Goal: Task Accomplishment & Management: Manage account settings

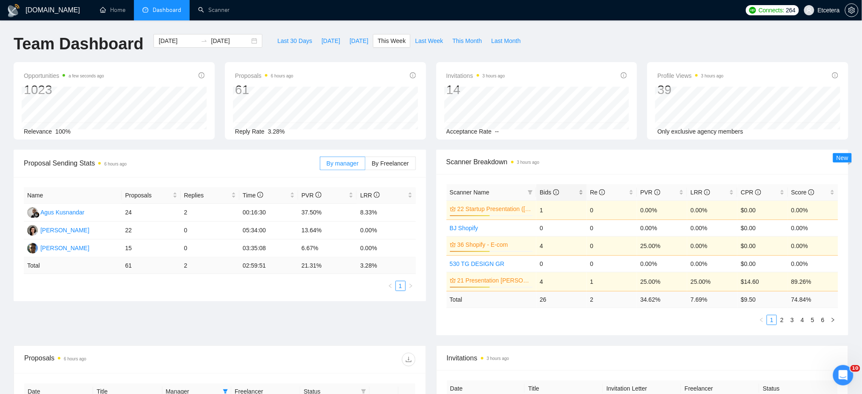
click at [582, 190] on div "Bids" at bounding box center [561, 192] width 43 height 9
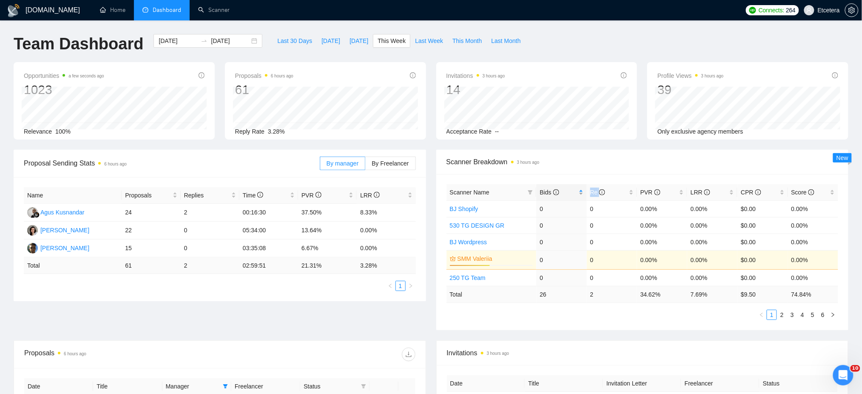
click at [582, 190] on div "Bids" at bounding box center [561, 192] width 43 height 9
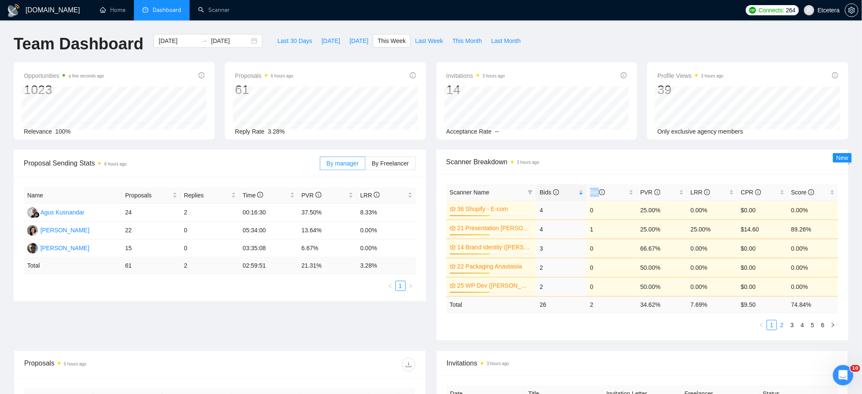
click at [782, 325] on link "2" at bounding box center [782, 324] width 9 height 9
click at [772, 327] on link "1" at bounding box center [772, 324] width 9 height 9
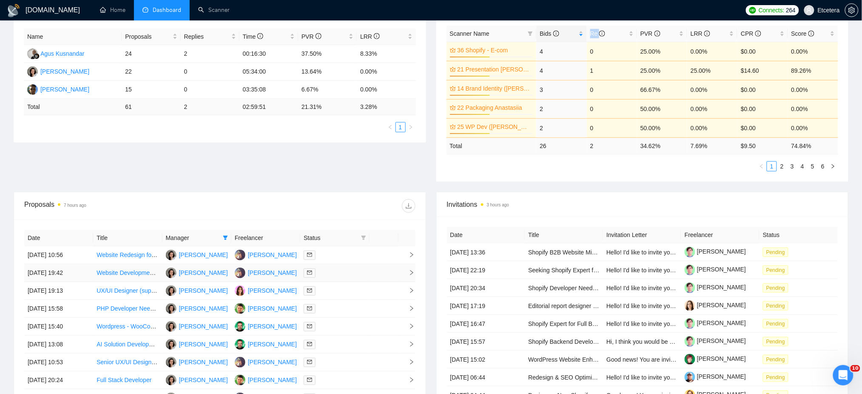
scroll to position [293, 0]
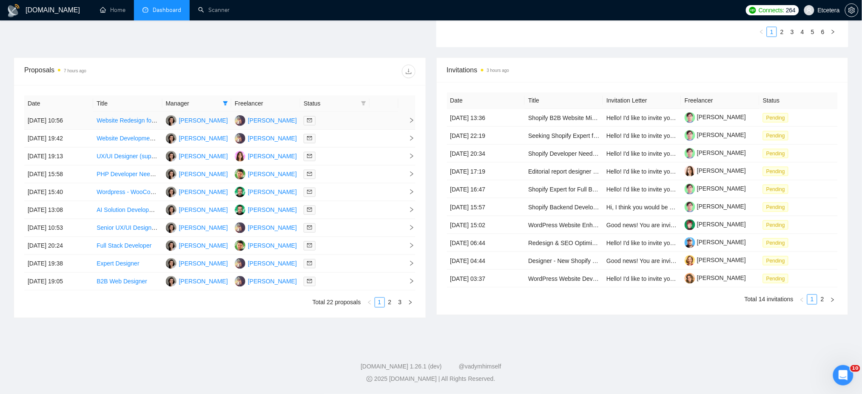
click at [355, 123] on div at bounding box center [335, 121] width 62 height 10
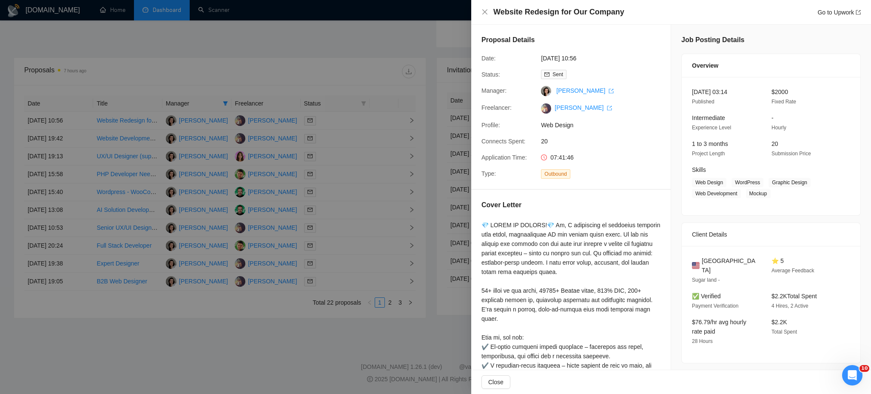
click at [348, 143] on div at bounding box center [435, 197] width 871 height 394
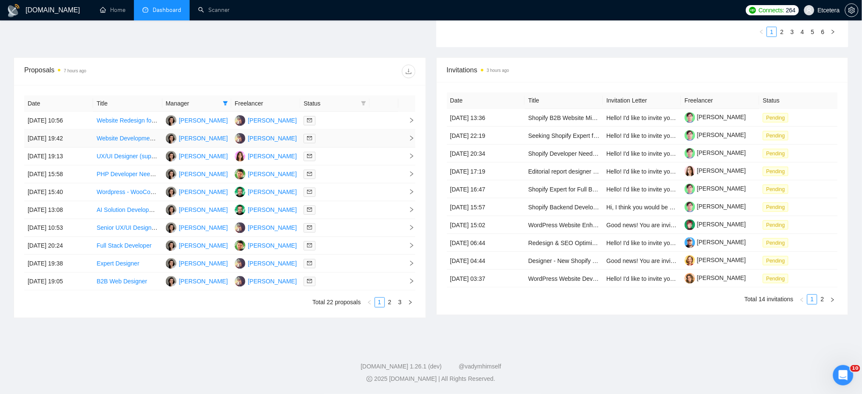
click at [348, 143] on div at bounding box center [335, 139] width 62 height 10
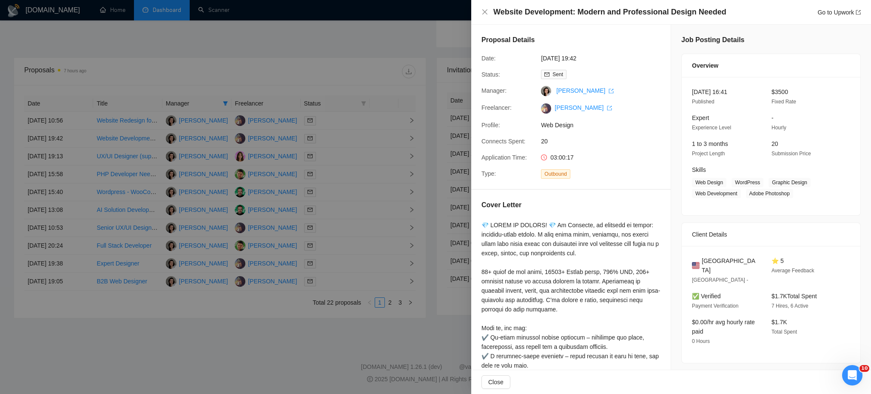
click at [345, 154] on div at bounding box center [435, 197] width 871 height 394
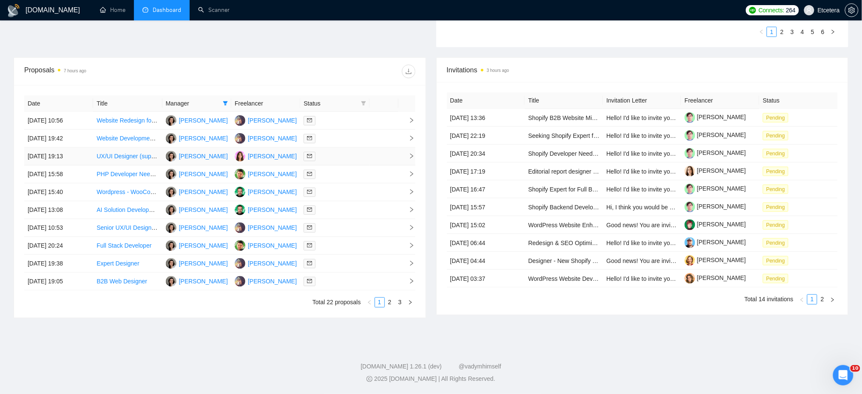
click at [343, 155] on div at bounding box center [335, 156] width 62 height 10
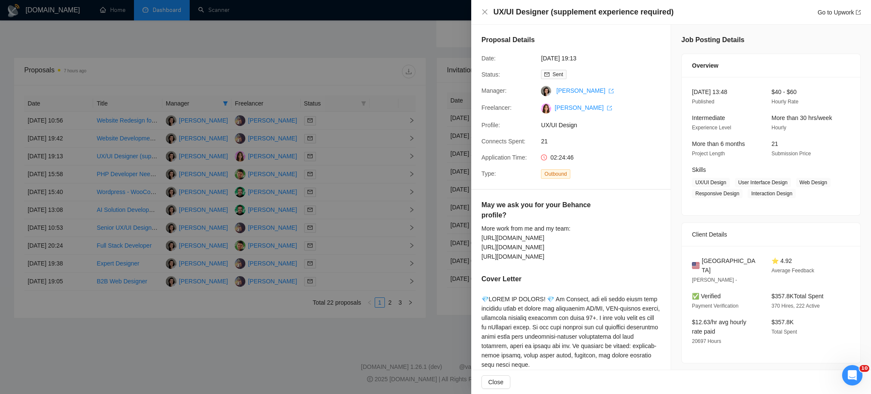
click at [342, 174] on div at bounding box center [435, 197] width 871 height 394
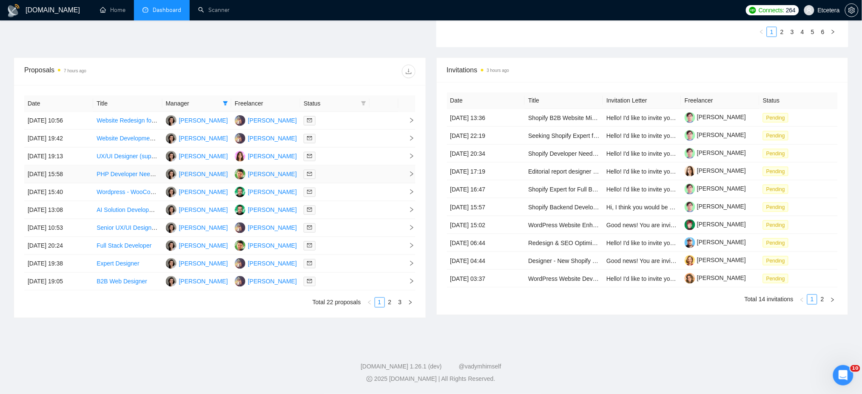
click at [341, 174] on div at bounding box center [335, 174] width 62 height 10
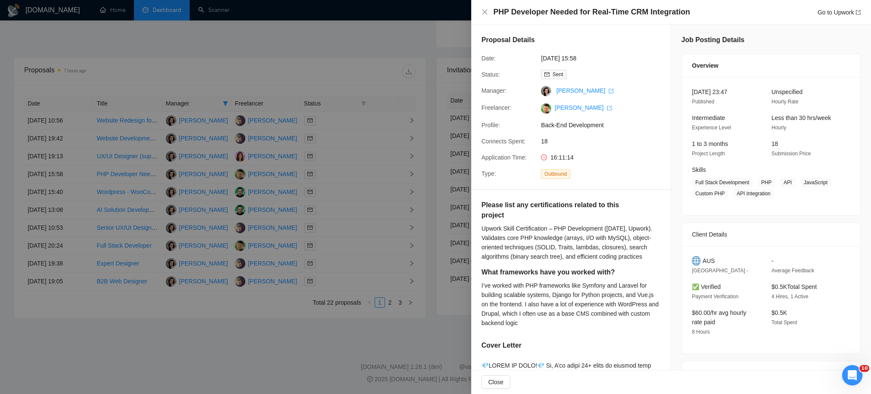
click at [336, 183] on div at bounding box center [435, 197] width 871 height 394
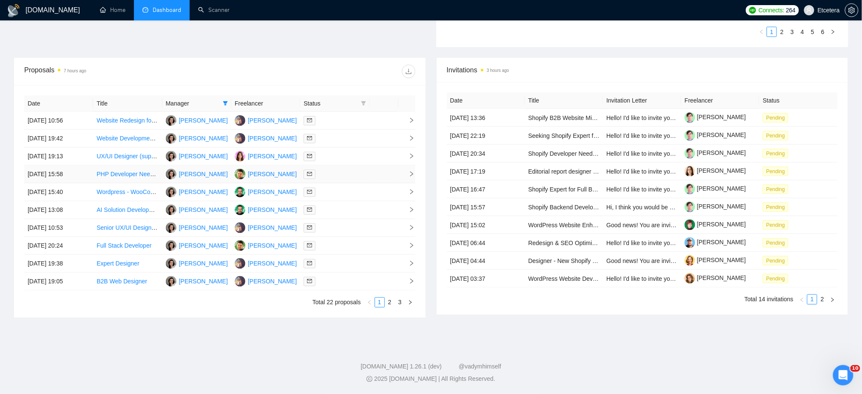
click at [335, 177] on div at bounding box center [335, 174] width 62 height 10
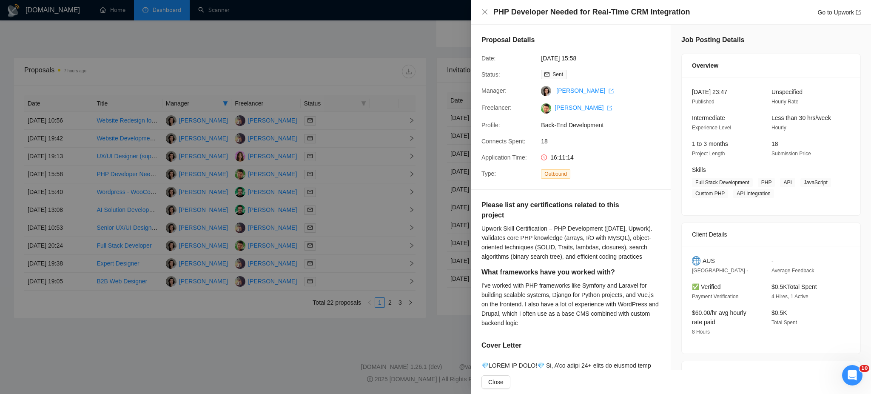
click at [335, 191] on div at bounding box center [435, 197] width 871 height 394
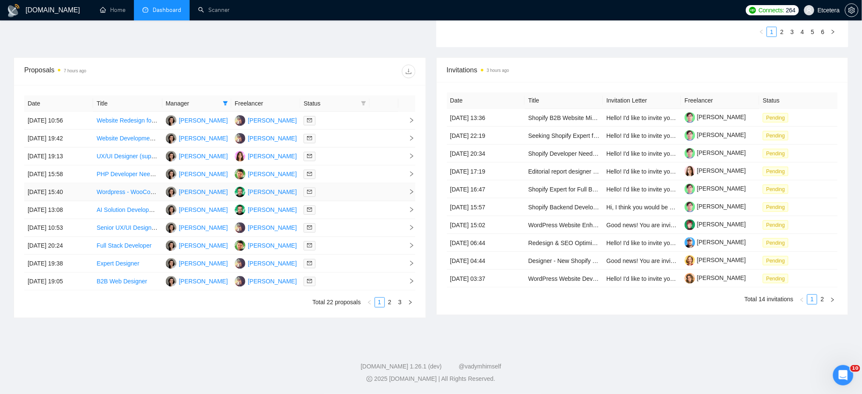
click at [335, 191] on div at bounding box center [335, 192] width 62 height 10
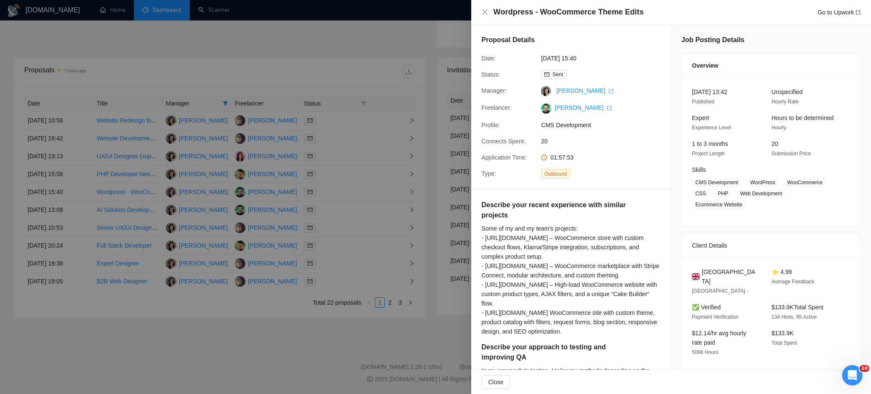
click at [330, 211] on div at bounding box center [435, 197] width 871 height 394
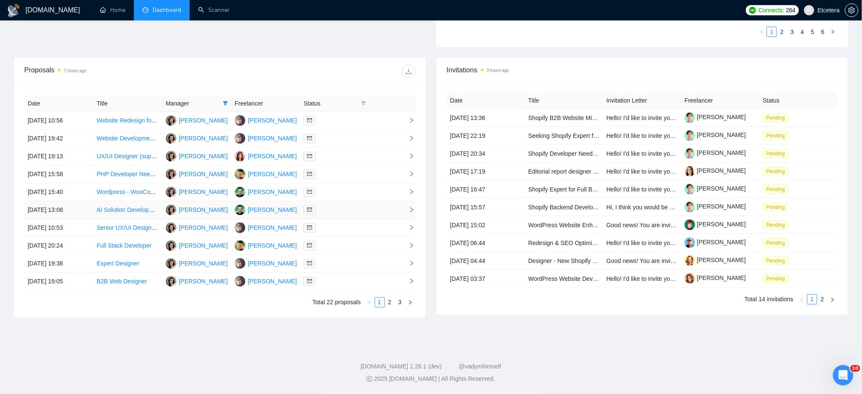
click at [330, 210] on div at bounding box center [335, 210] width 62 height 10
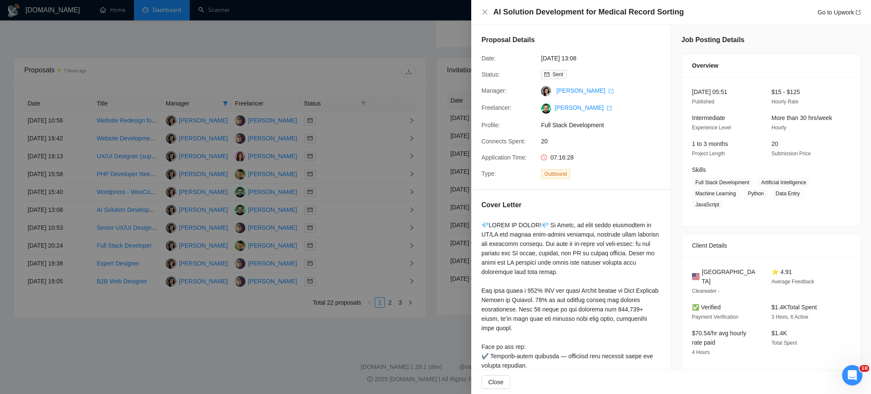
click at [329, 229] on div at bounding box center [435, 197] width 871 height 394
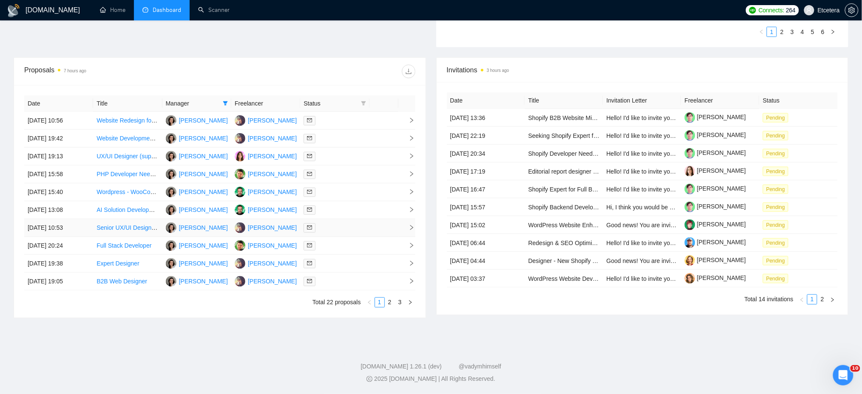
click at [329, 229] on div at bounding box center [335, 228] width 62 height 10
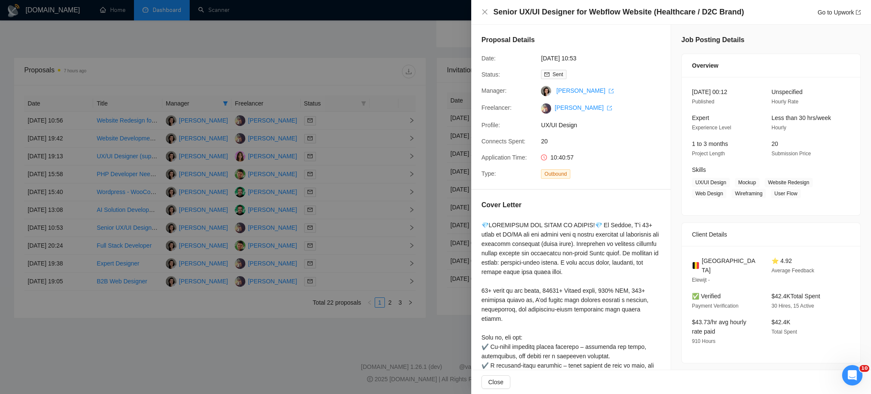
click at [327, 246] on div at bounding box center [435, 197] width 871 height 394
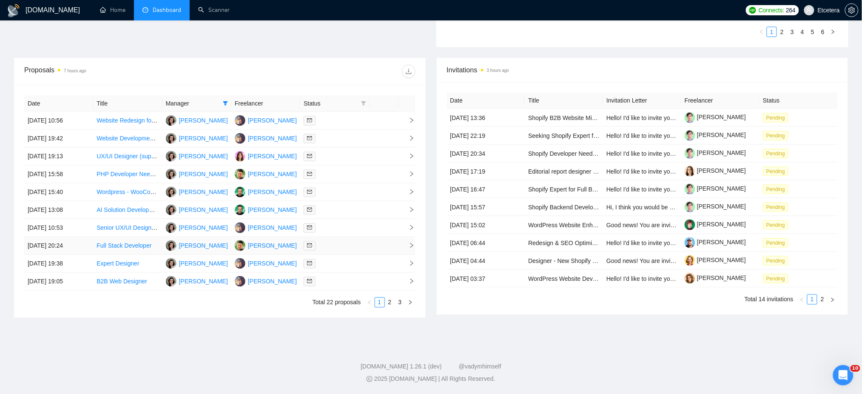
click at [327, 247] on div at bounding box center [335, 246] width 62 height 10
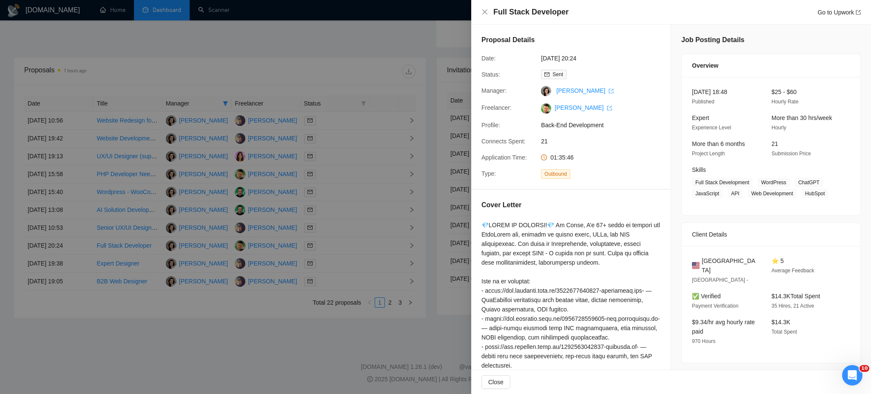
click at [331, 268] on div at bounding box center [435, 197] width 871 height 394
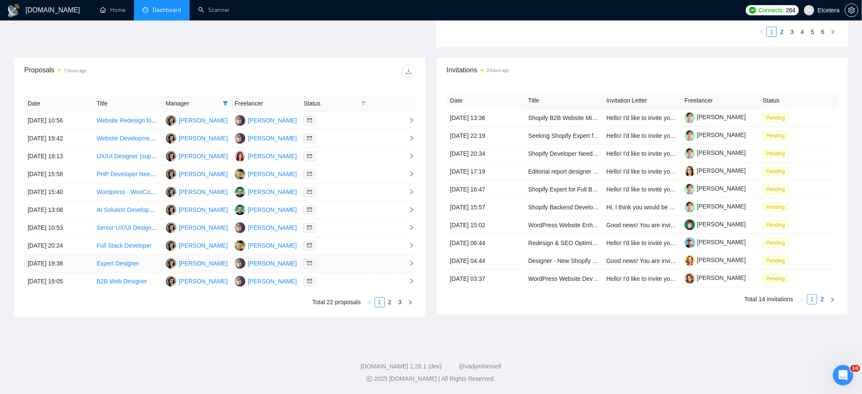
click at [330, 266] on div at bounding box center [335, 264] width 62 height 10
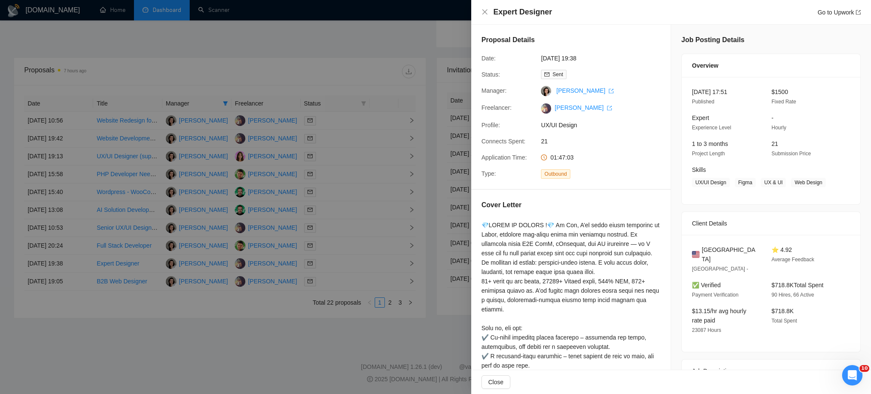
click at [338, 282] on div at bounding box center [435, 197] width 871 height 394
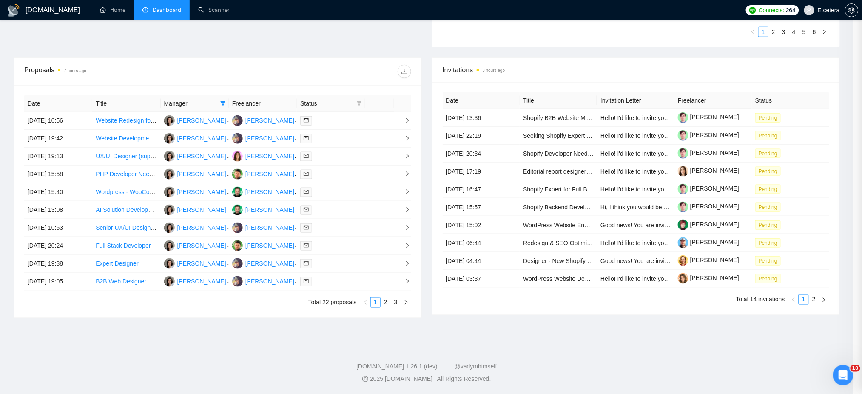
click at [338, 282] on div at bounding box center [330, 282] width 61 height 10
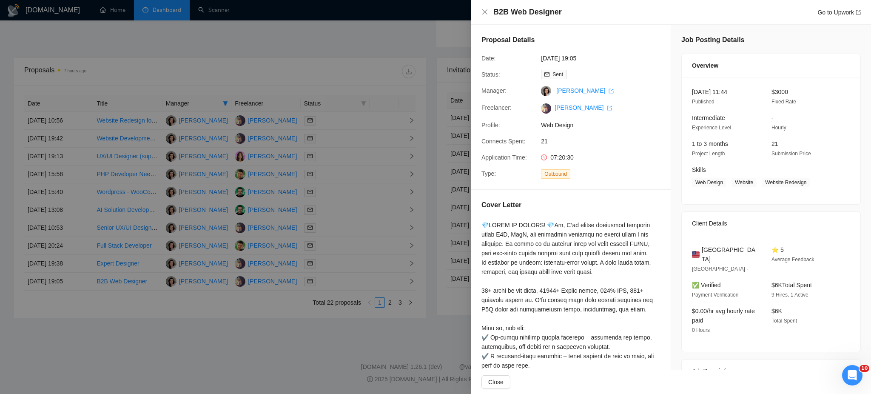
click at [388, 303] on div at bounding box center [435, 197] width 871 height 394
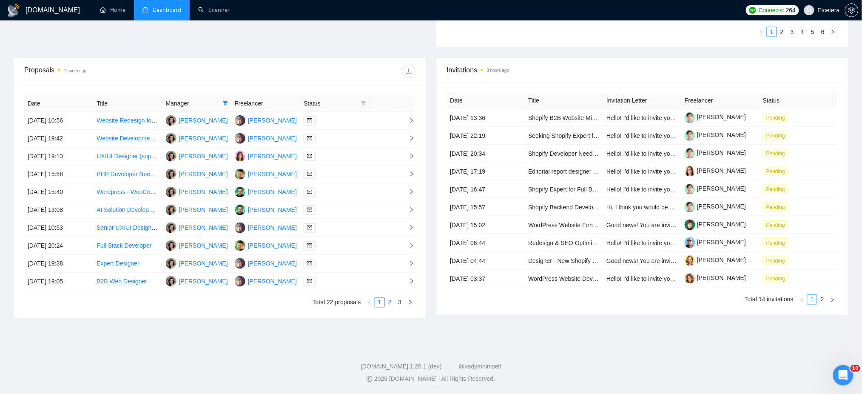
click at [388, 302] on link "2" at bounding box center [389, 302] width 9 height 9
click at [336, 121] on div at bounding box center [335, 121] width 62 height 10
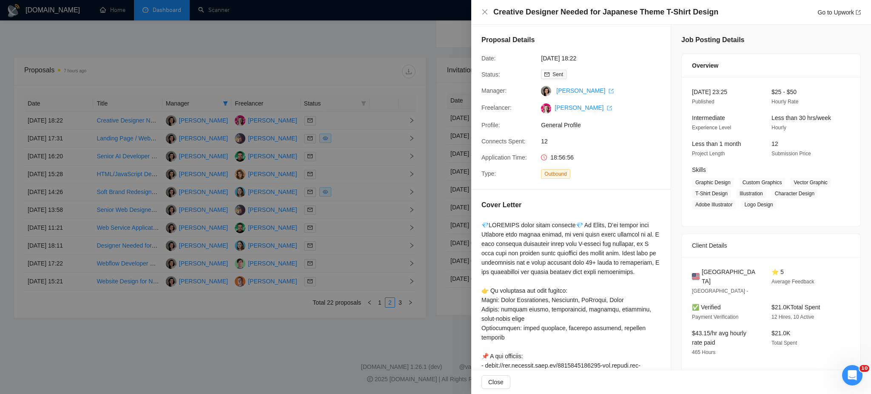
click at [338, 142] on div at bounding box center [435, 197] width 871 height 394
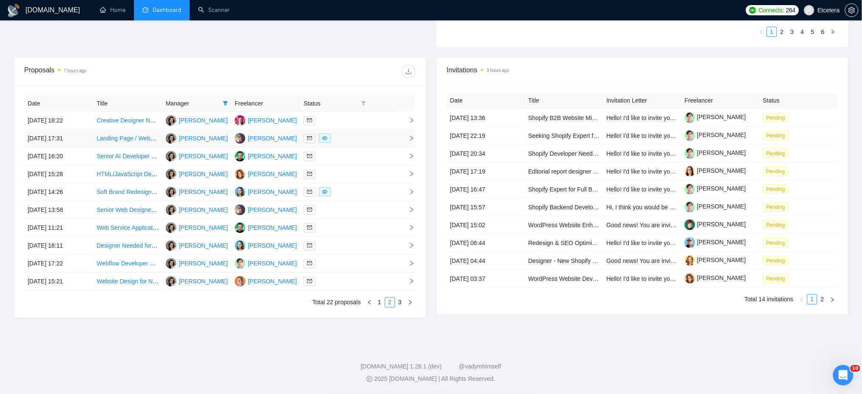
click at [341, 140] on div at bounding box center [335, 139] width 62 height 10
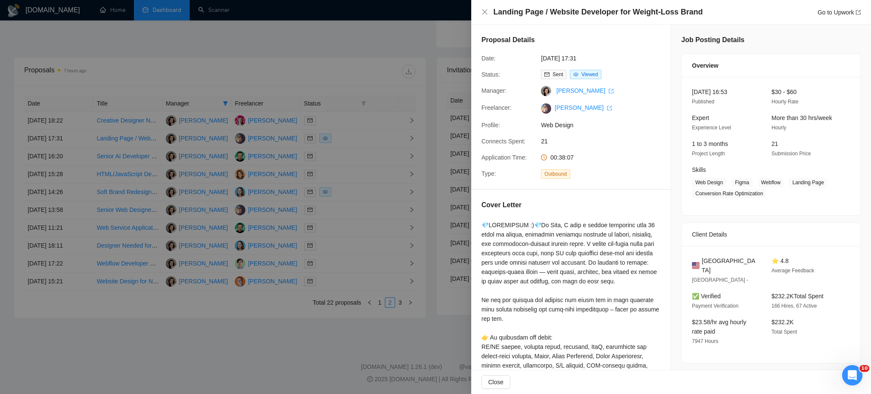
click at [343, 153] on div at bounding box center [435, 197] width 871 height 394
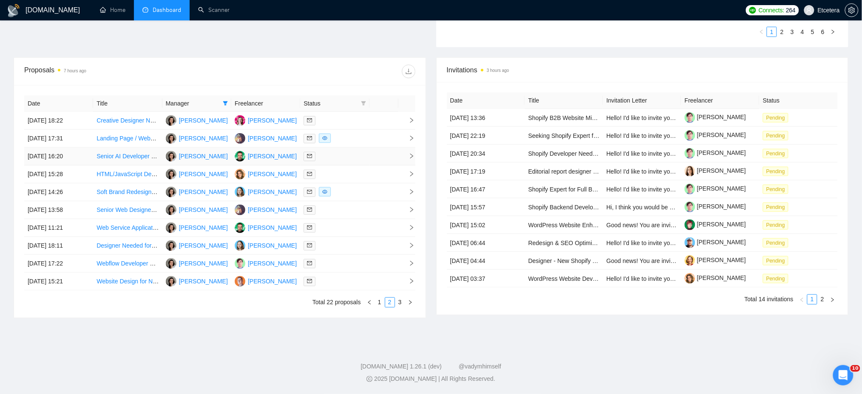
click at [343, 159] on div at bounding box center [335, 156] width 62 height 10
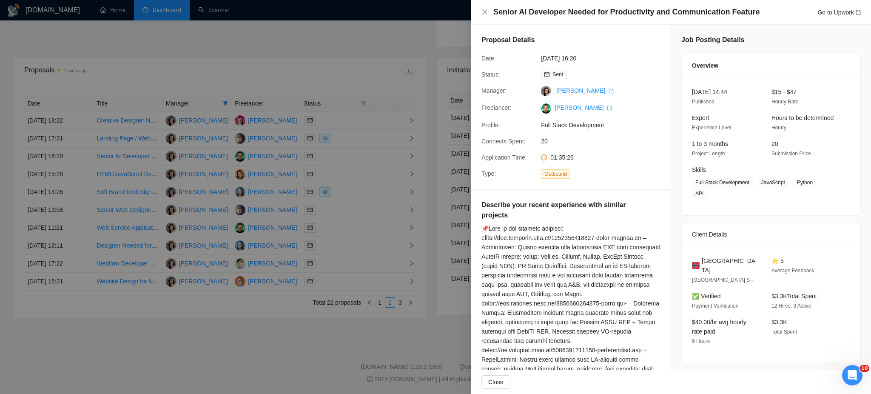
click at [339, 175] on div at bounding box center [435, 197] width 871 height 394
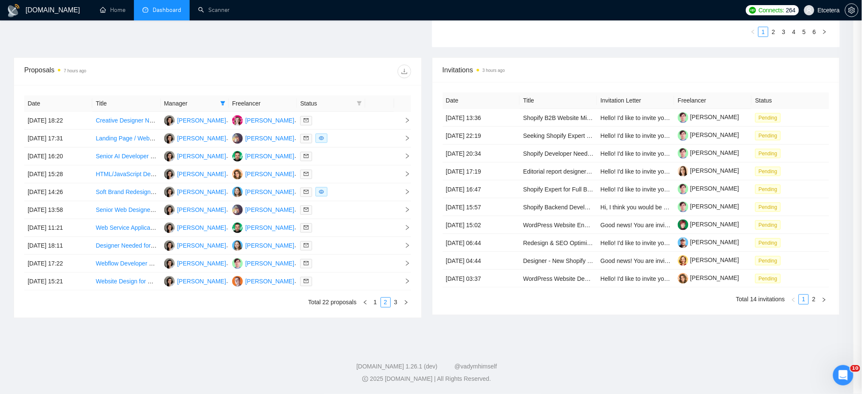
click at [339, 175] on div at bounding box center [330, 174] width 61 height 10
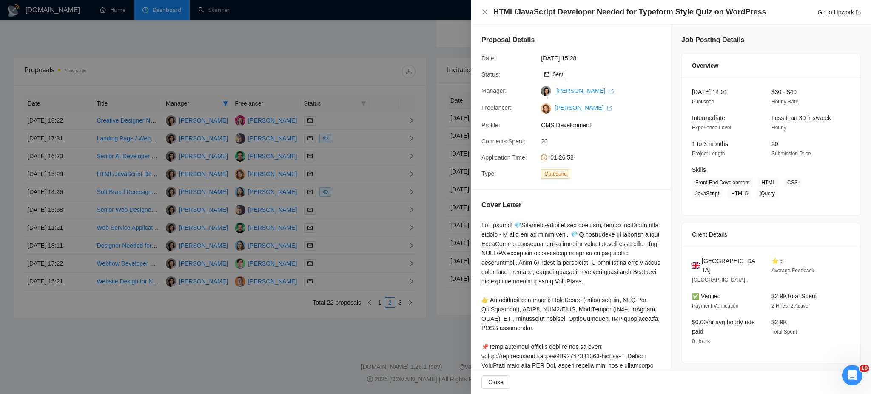
click at [349, 196] on div at bounding box center [435, 197] width 871 height 394
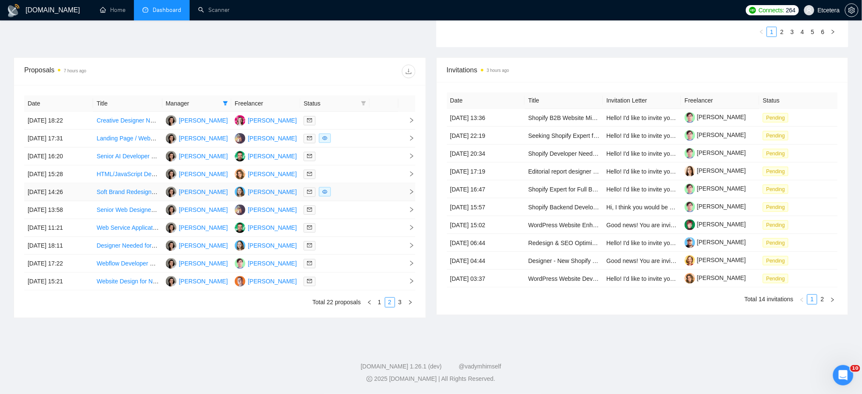
click at [349, 196] on div at bounding box center [335, 192] width 62 height 10
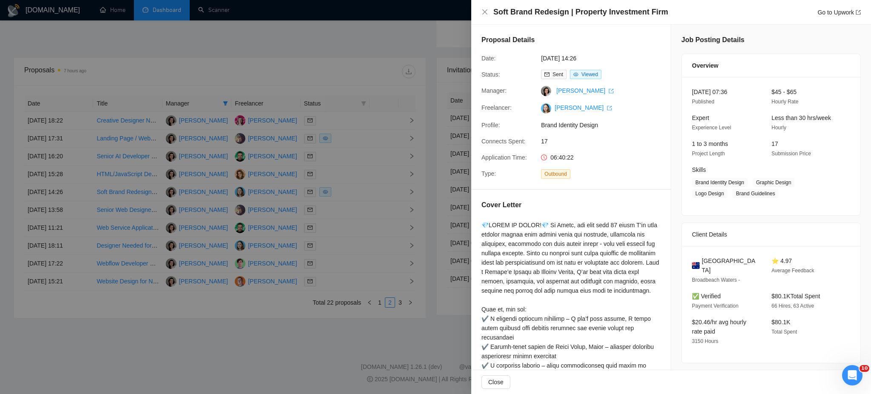
click at [345, 211] on div at bounding box center [435, 197] width 871 height 394
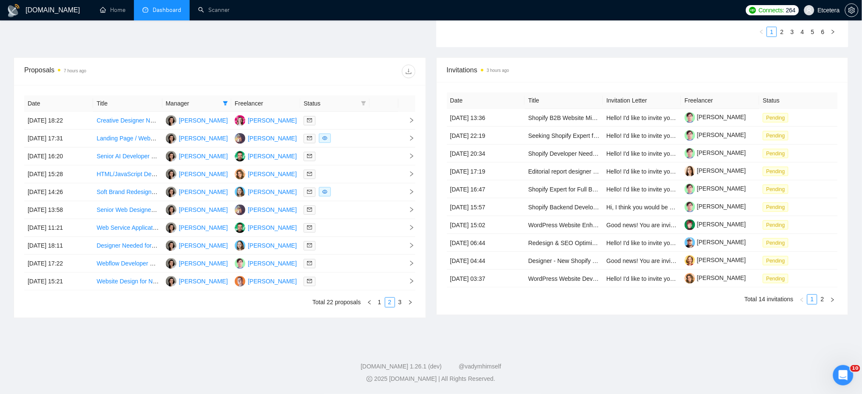
click at [345, 211] on div at bounding box center [335, 210] width 62 height 10
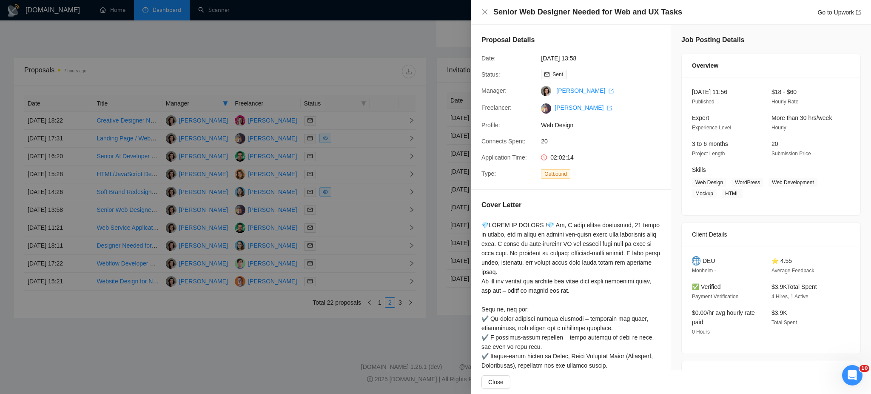
click at [340, 231] on div at bounding box center [435, 197] width 871 height 394
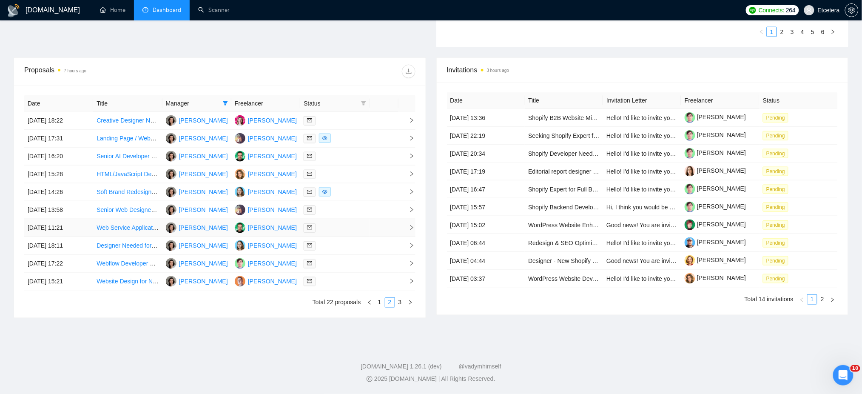
click at [339, 231] on div at bounding box center [335, 228] width 62 height 10
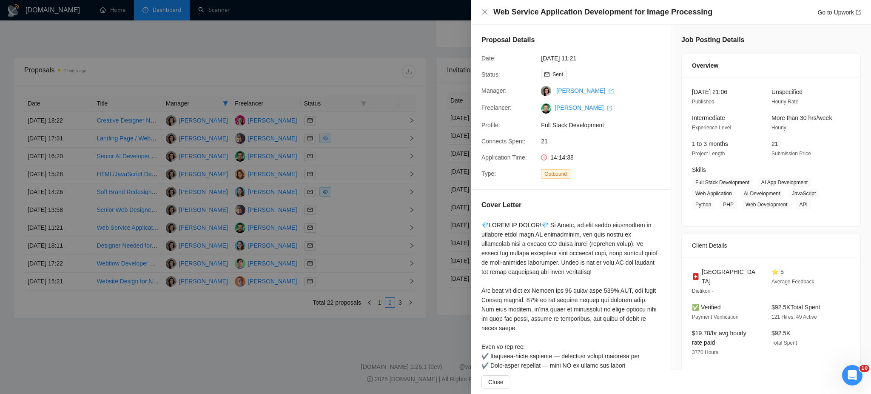
click at [336, 244] on div at bounding box center [435, 197] width 871 height 394
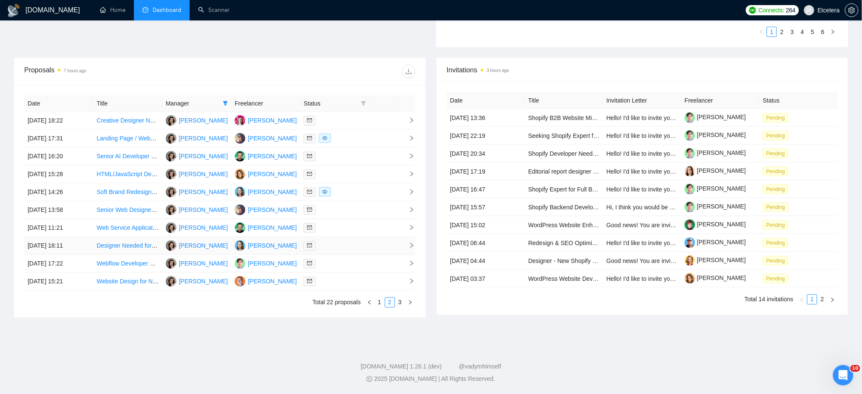
click at [336, 248] on div at bounding box center [335, 246] width 62 height 10
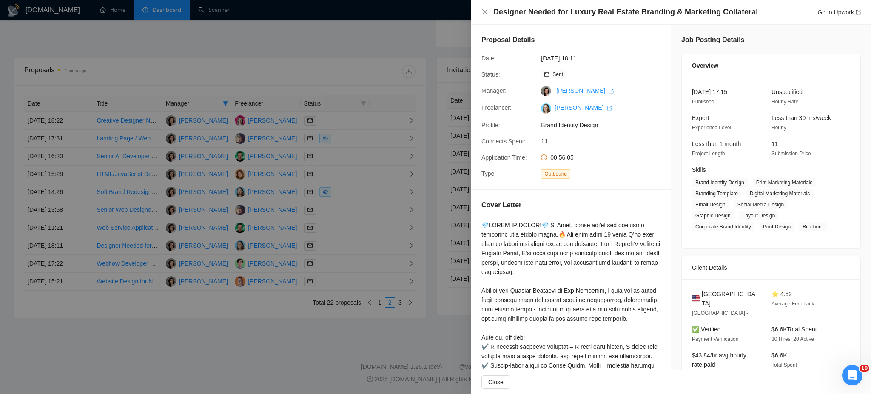
click at [336, 267] on div at bounding box center [435, 197] width 871 height 394
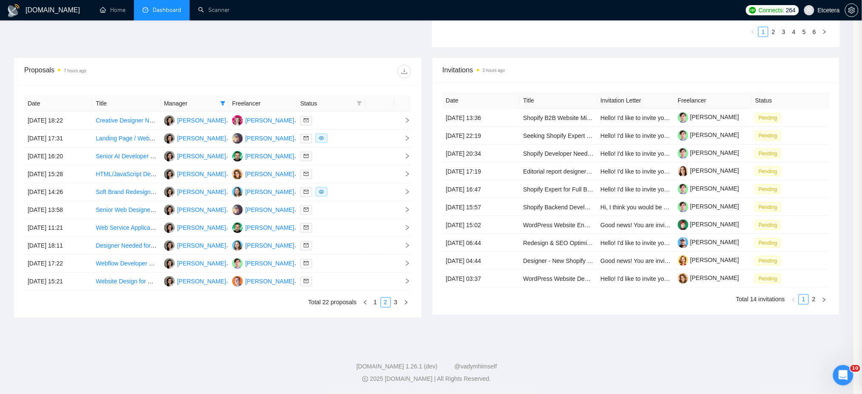
click at [336, 267] on div at bounding box center [330, 264] width 61 height 10
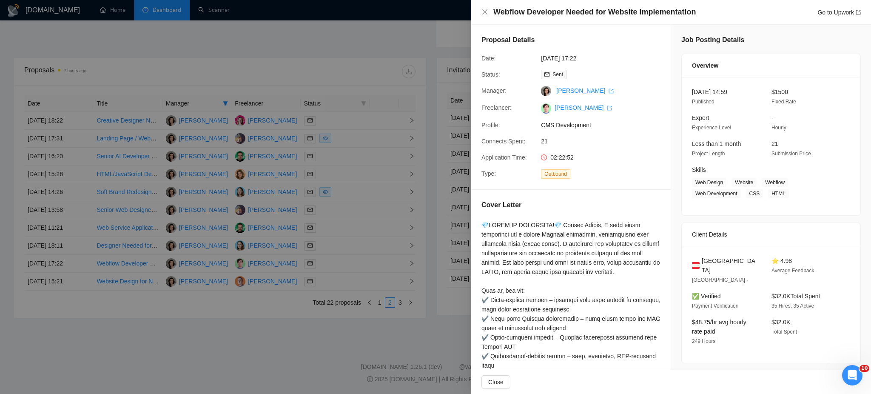
click at [335, 280] on div at bounding box center [435, 197] width 871 height 394
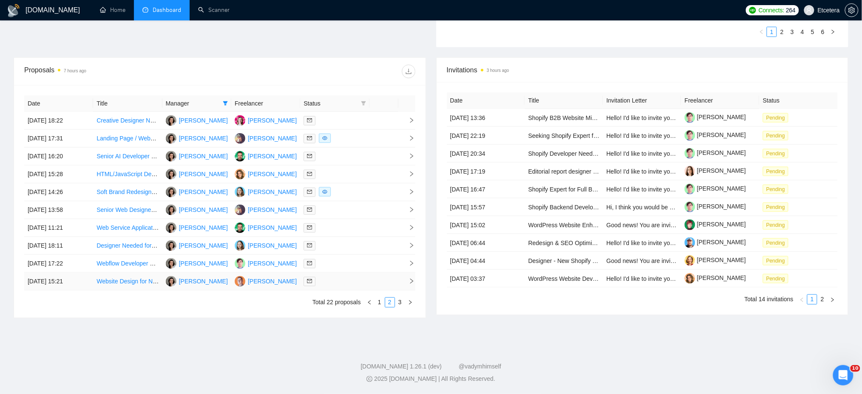
click at [335, 286] on div at bounding box center [335, 282] width 62 height 10
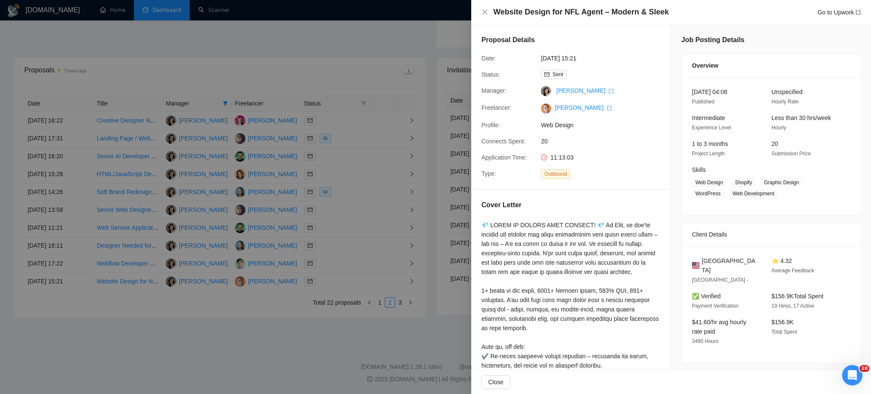
click at [334, 286] on div at bounding box center [435, 197] width 871 height 394
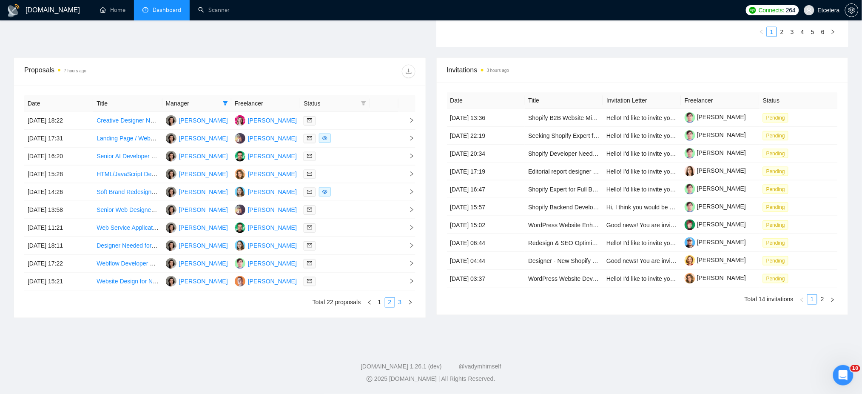
click at [399, 303] on link "3" at bounding box center [400, 302] width 9 height 9
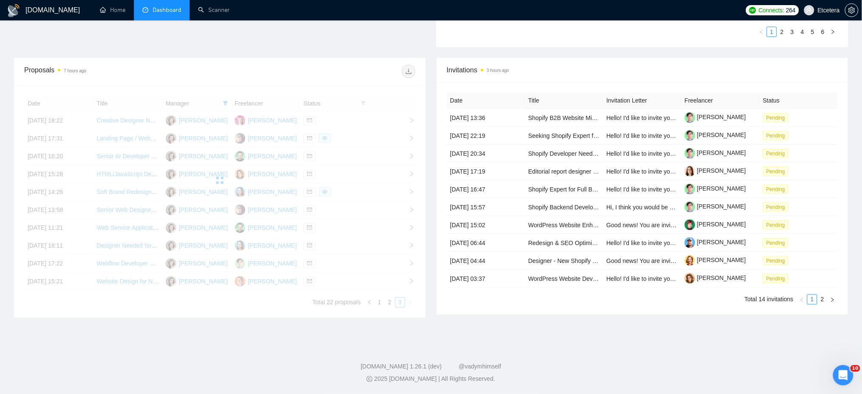
scroll to position [290, 0]
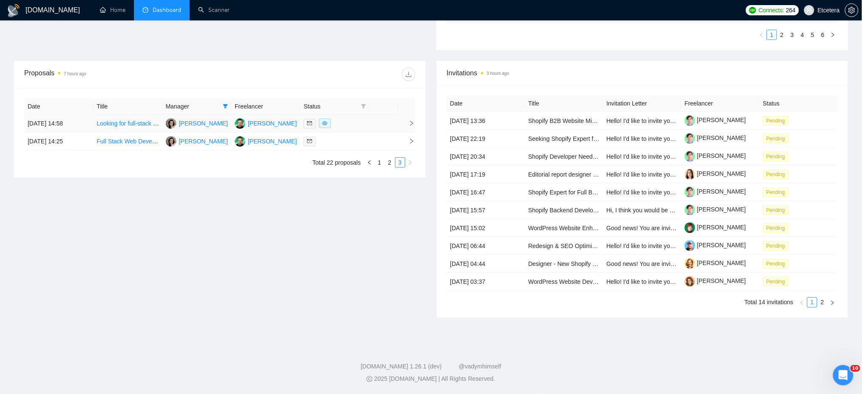
click at [356, 126] on div at bounding box center [335, 124] width 62 height 10
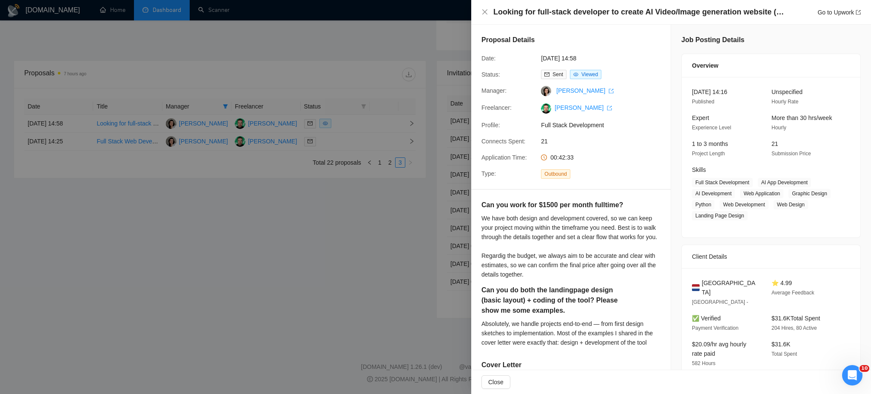
click at [353, 143] on div at bounding box center [435, 197] width 871 height 394
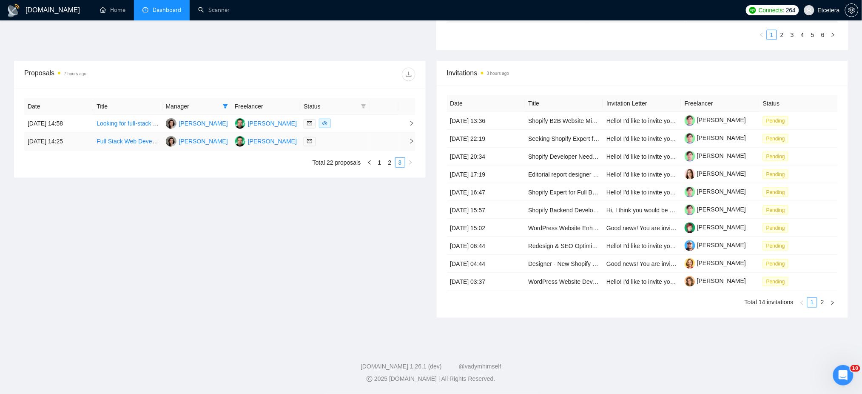
click at [353, 143] on div at bounding box center [335, 142] width 62 height 10
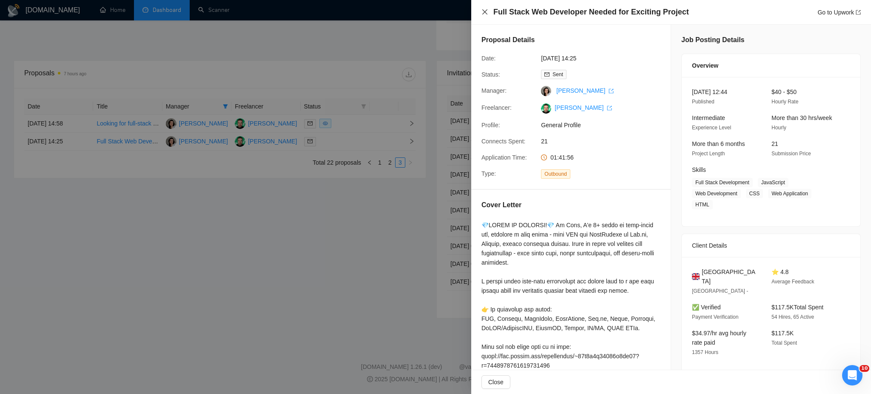
click at [487, 11] on icon "close" at bounding box center [485, 12] width 7 height 7
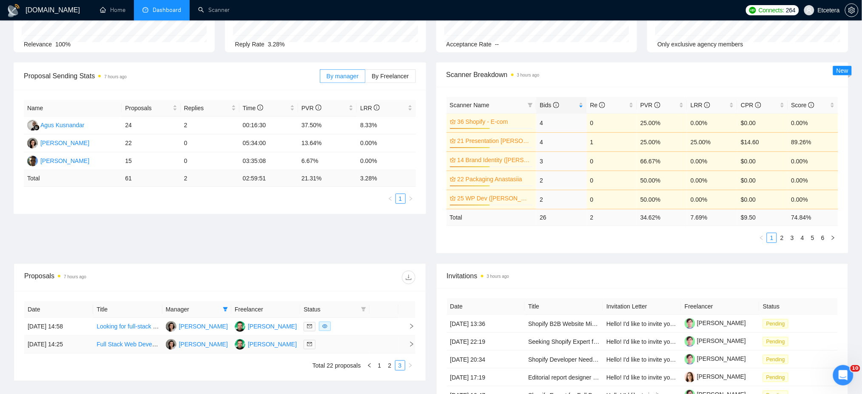
scroll to position [0, 0]
